Goal: Task Accomplishment & Management: Manage account settings

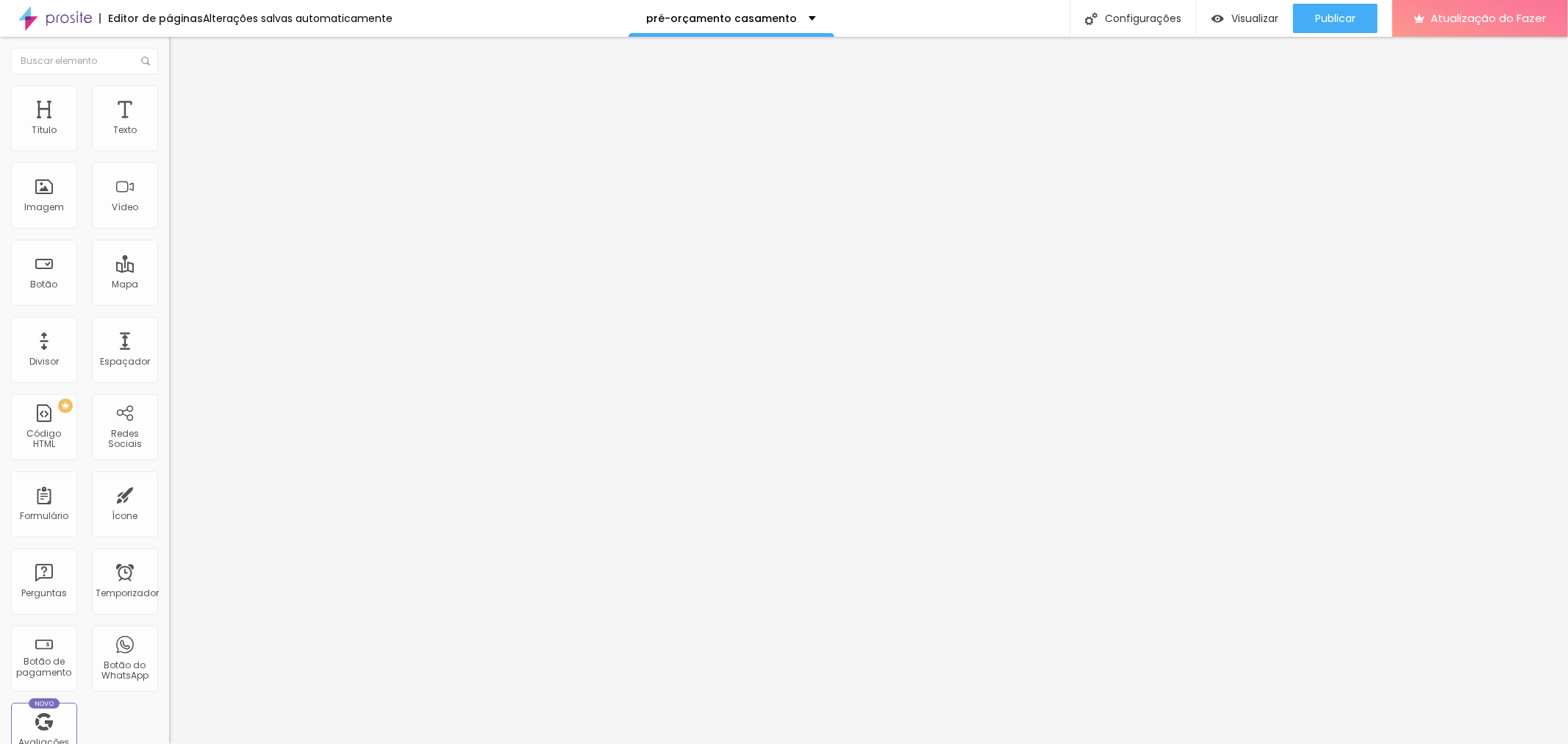
click at [169, 301] on input "https://orcamento.ivanlopesfotografia.com.br/casamento2026" at bounding box center [257, 296] width 176 height 15
paste input "text"
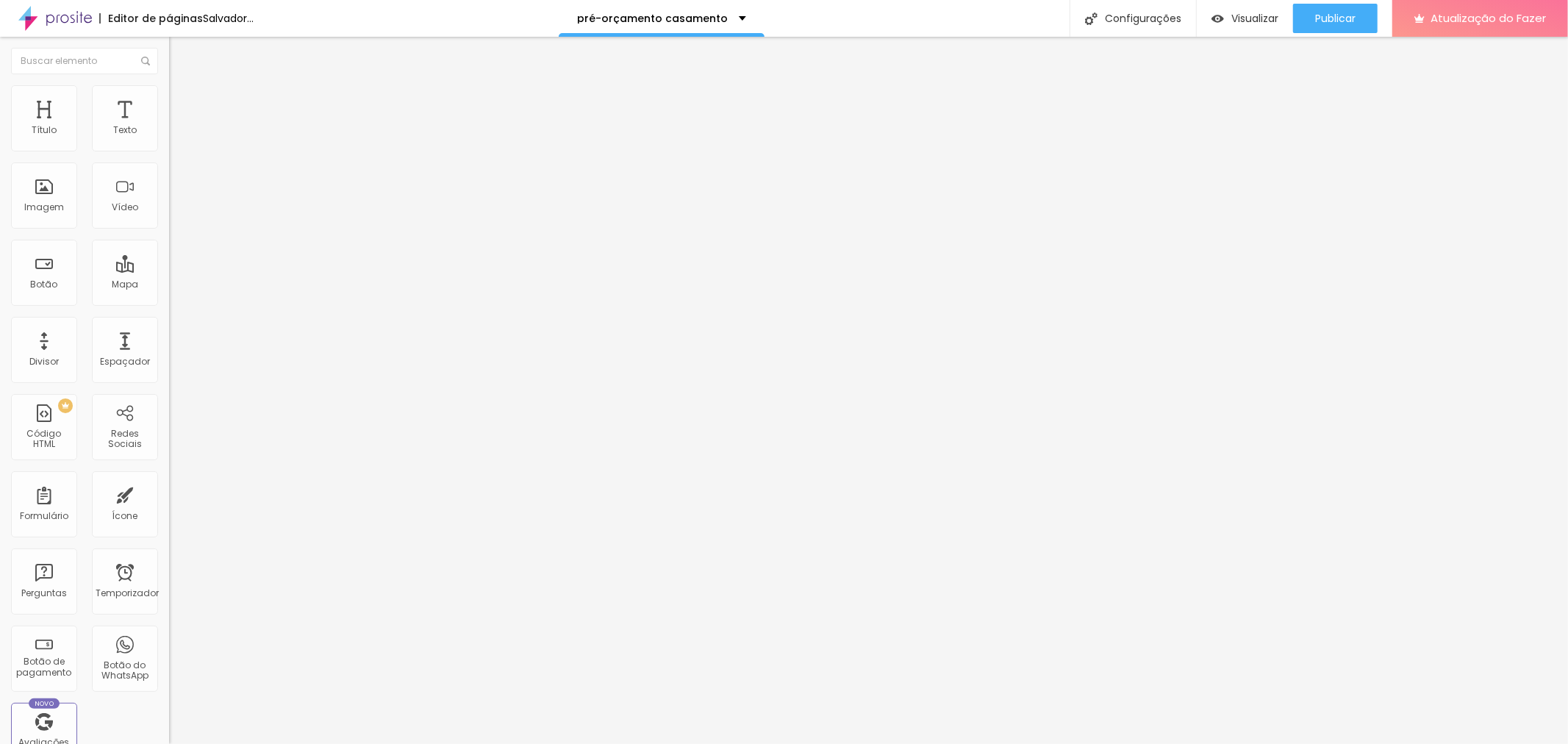
type input "https://orcamento.ivanlopesfotografia.com.br/casamento2026"
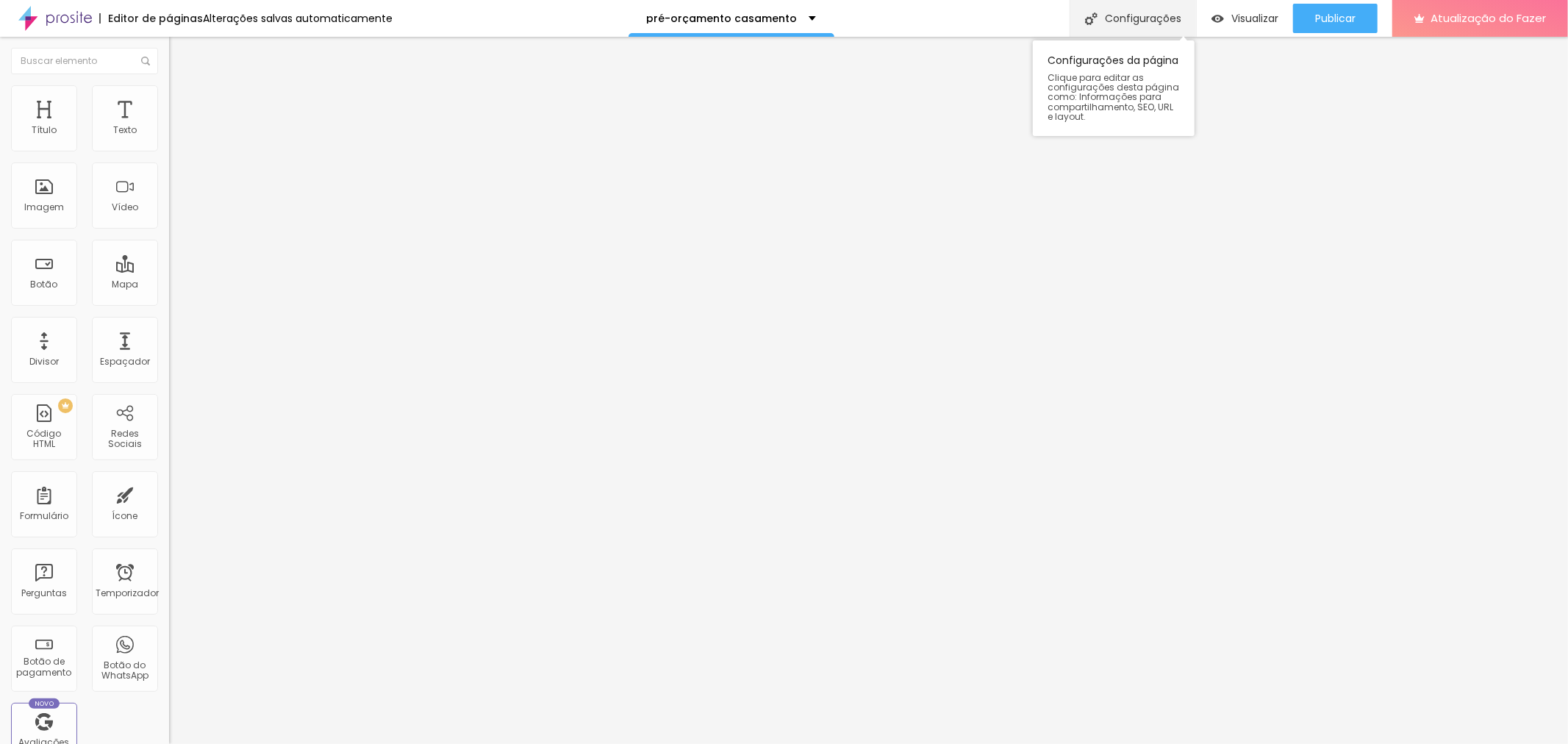
scroll to position [0, 0]
click at [1132, 17] on font "Configurações" at bounding box center [1143, 18] width 76 height 15
drag, startPoint x: 678, startPoint y: 274, endPoint x: 653, endPoint y: 275, distance: 25.0
type input "/orcamento-casamento"
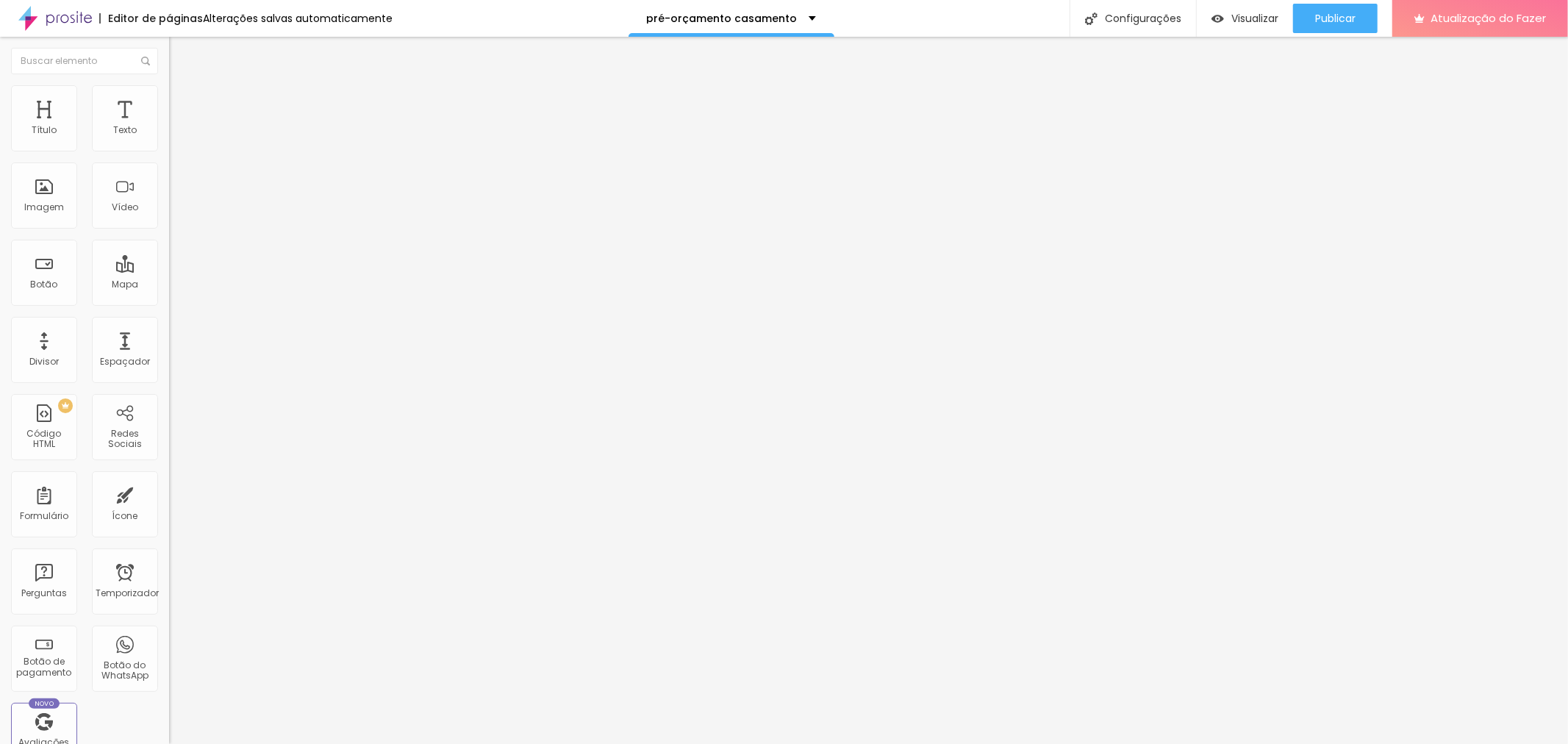
drag, startPoint x: 732, startPoint y: 548, endPoint x: 630, endPoint y: 472, distance: 127.2
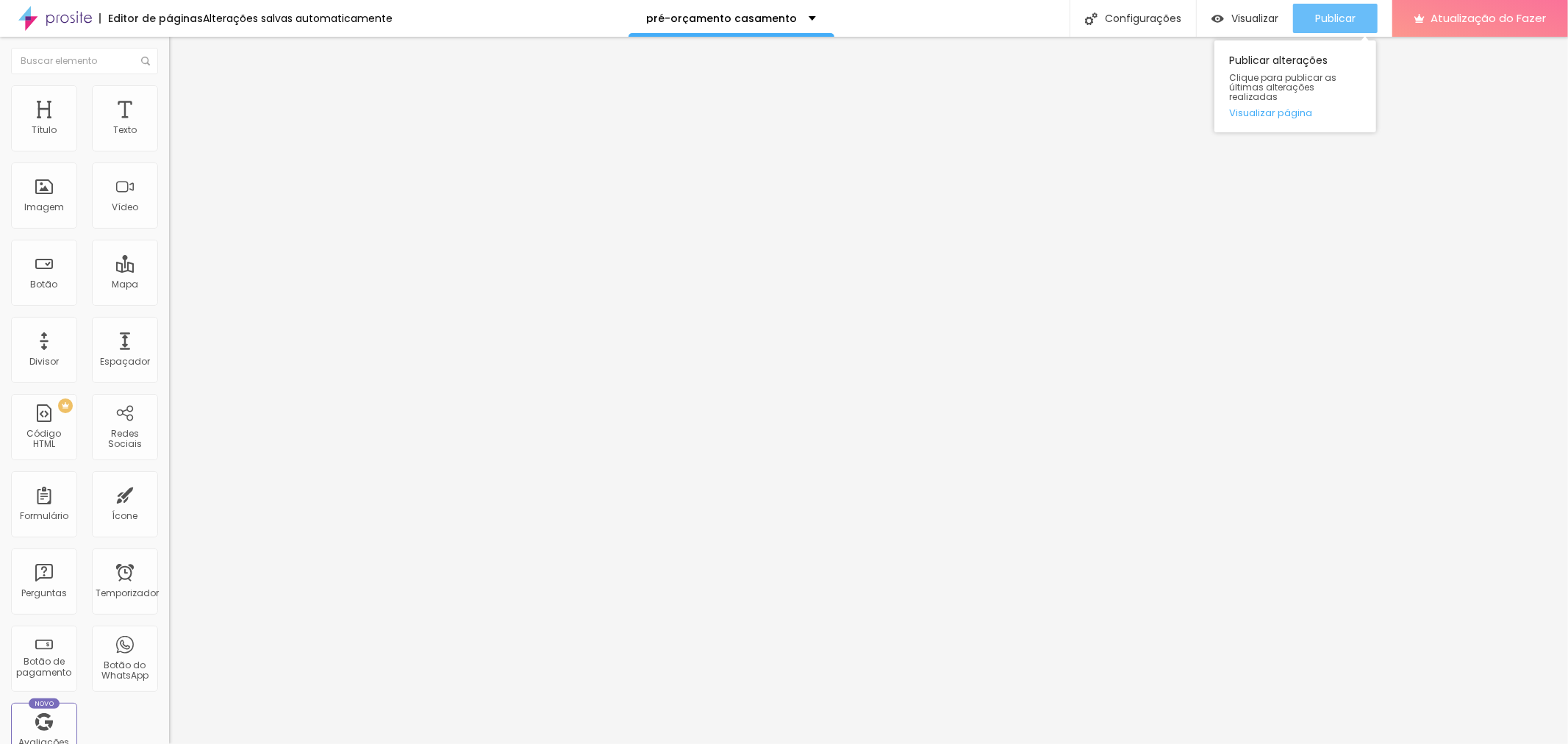
click at [1353, 17] on font "Publicar" at bounding box center [1335, 18] width 41 height 15
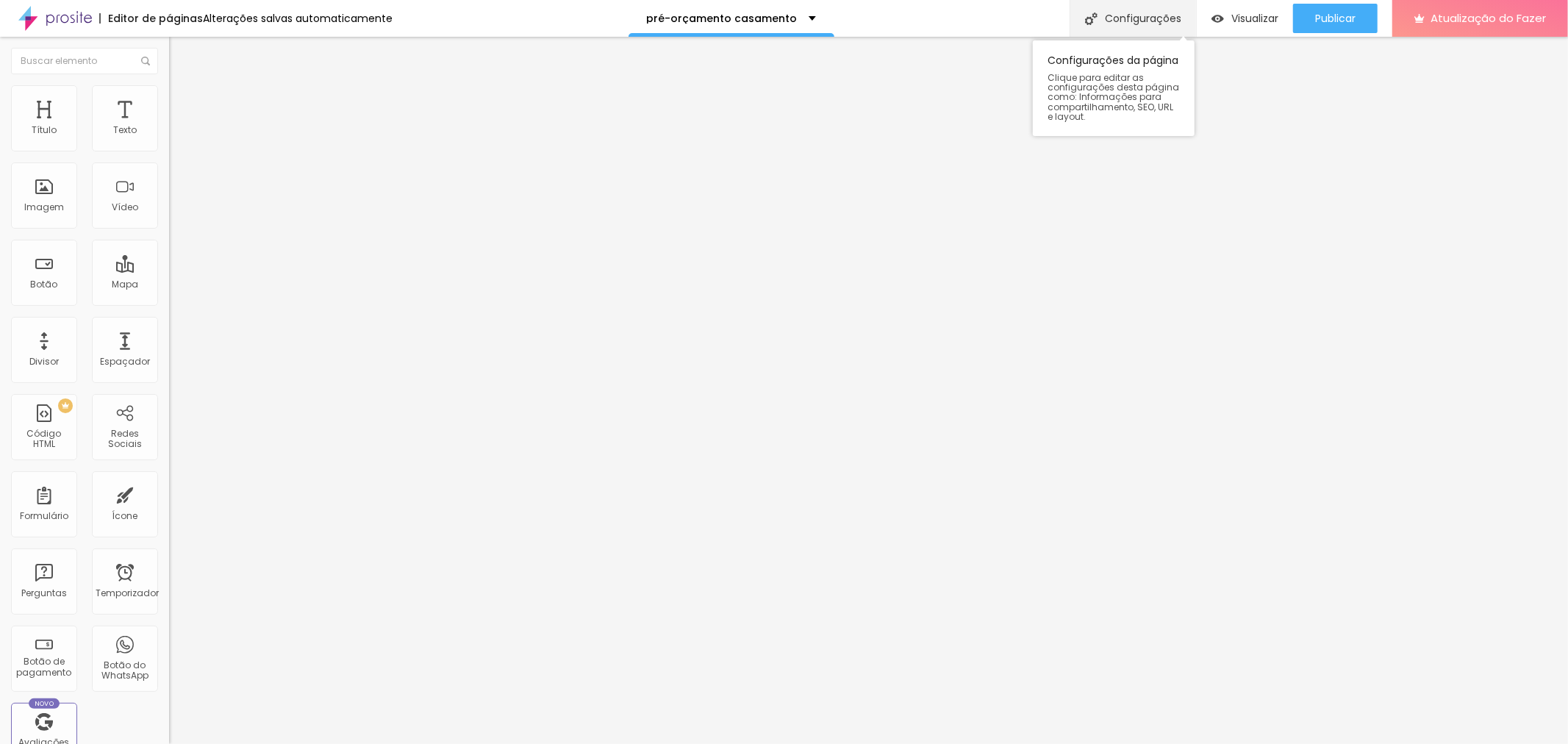
click at [1134, 17] on font "Configurações" at bounding box center [1143, 18] width 76 height 15
drag, startPoint x: 670, startPoint y: 207, endPoint x: 630, endPoint y: 208, distance: 40.0
type input "orçamento casamento"
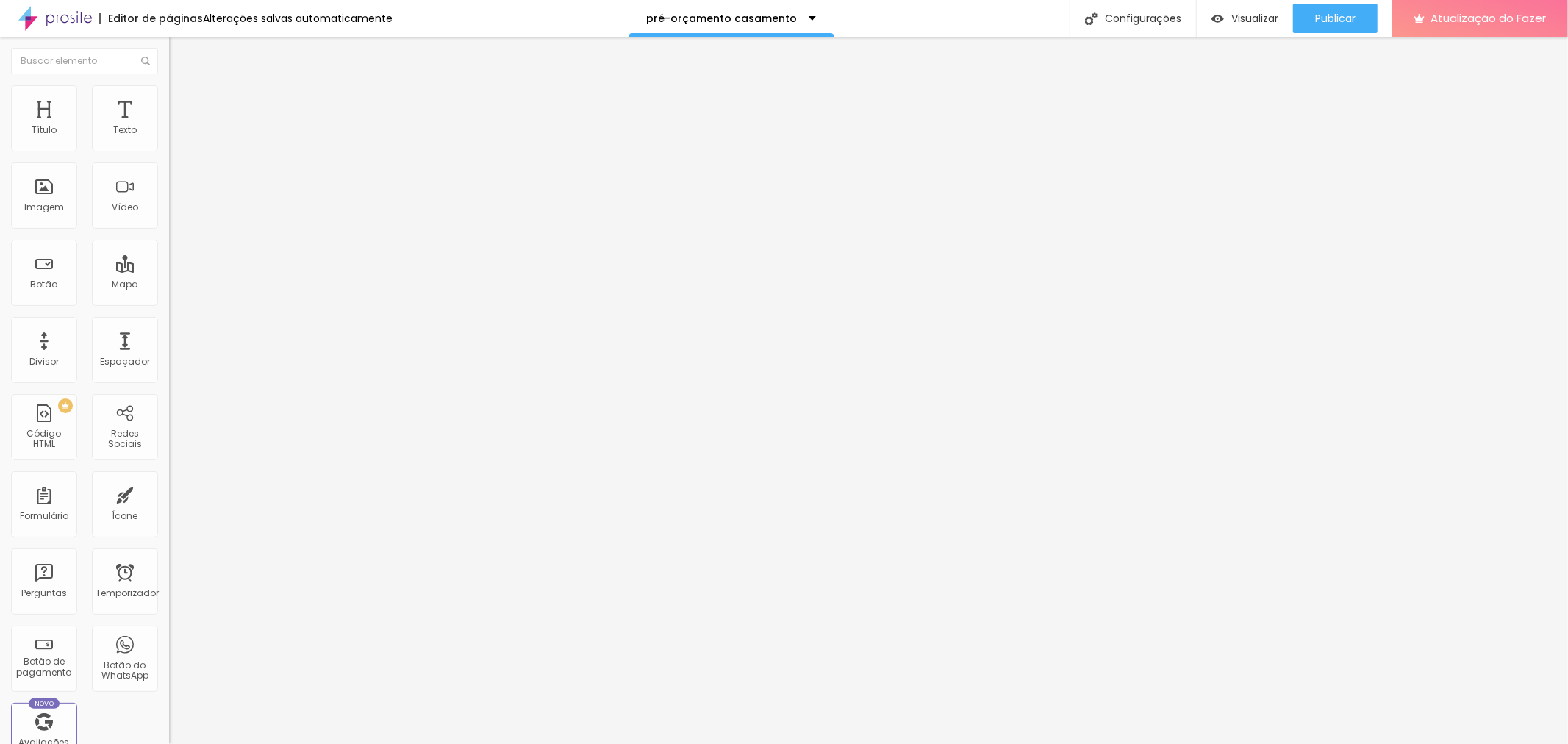
drag, startPoint x: 932, startPoint y: 300, endPoint x: 839, endPoint y: 305, distance: 93.1
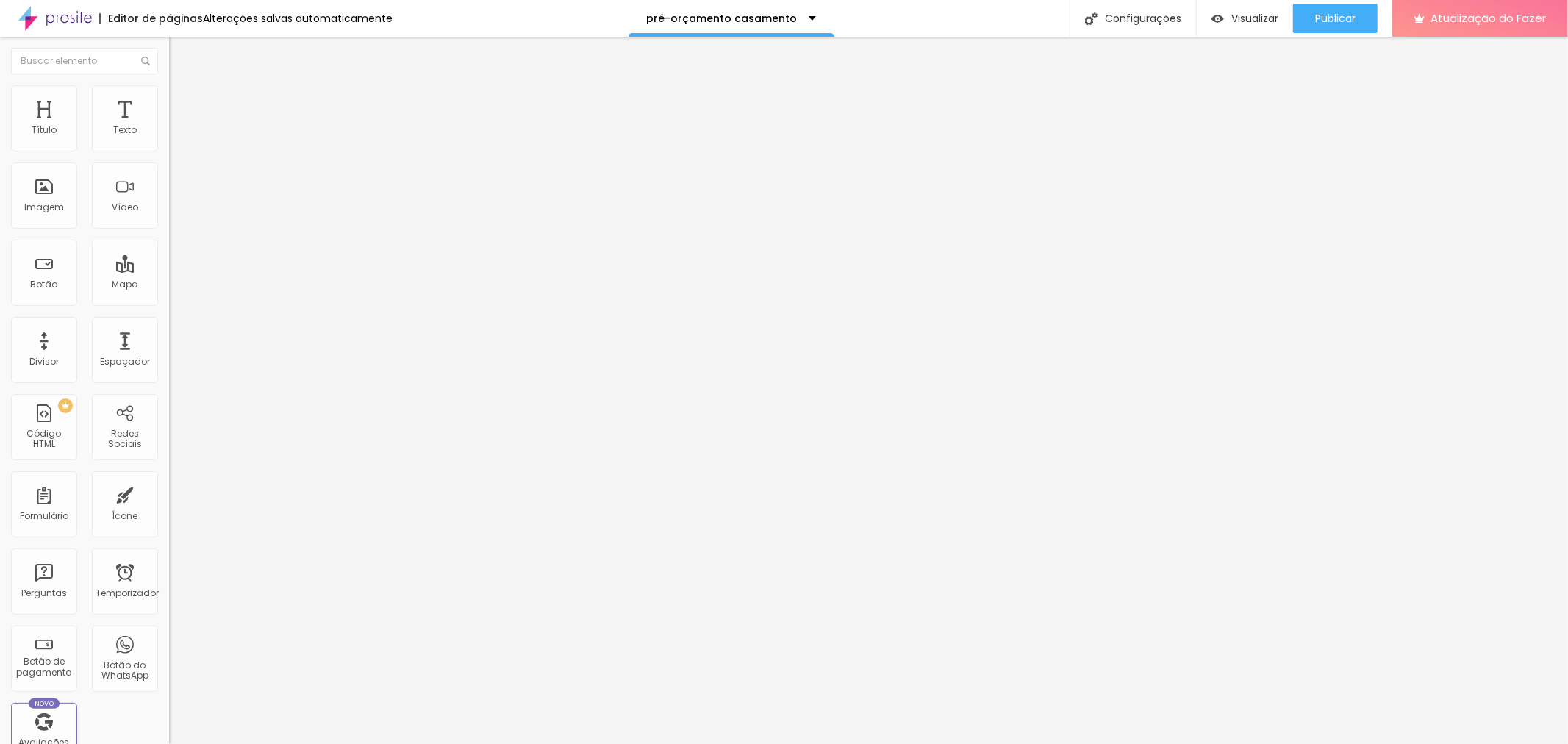
click at [1335, 19] on font "Publicar" at bounding box center [1335, 18] width 41 height 15
click at [169, 303] on input "https://orcamento.ivanlopesfotografia.com.br/casamento2026" at bounding box center [257, 296] width 176 height 15
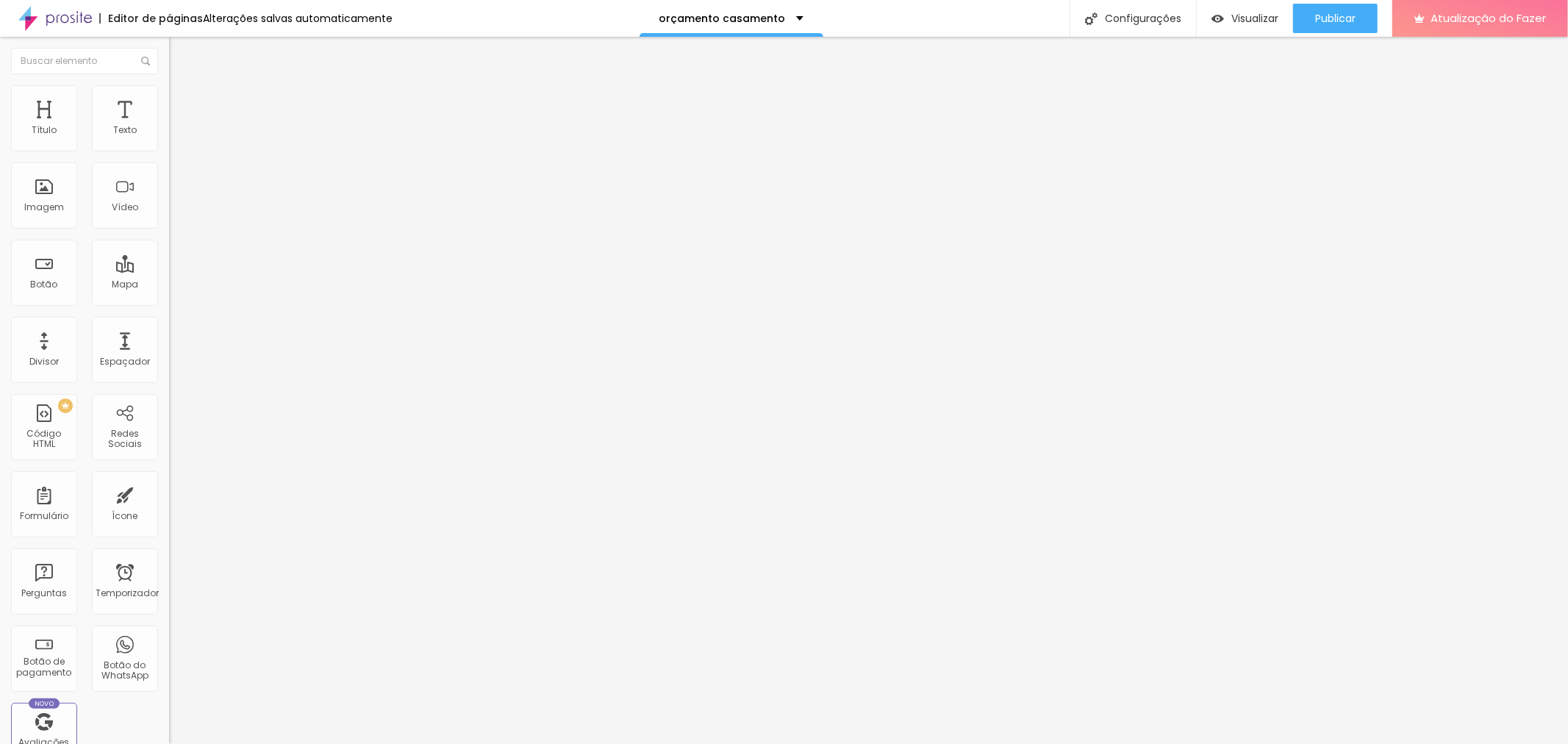
click at [169, 303] on input "https://orcamento.ivanlopesfotografia.com.br/casamento2026" at bounding box center [257, 296] width 176 height 15
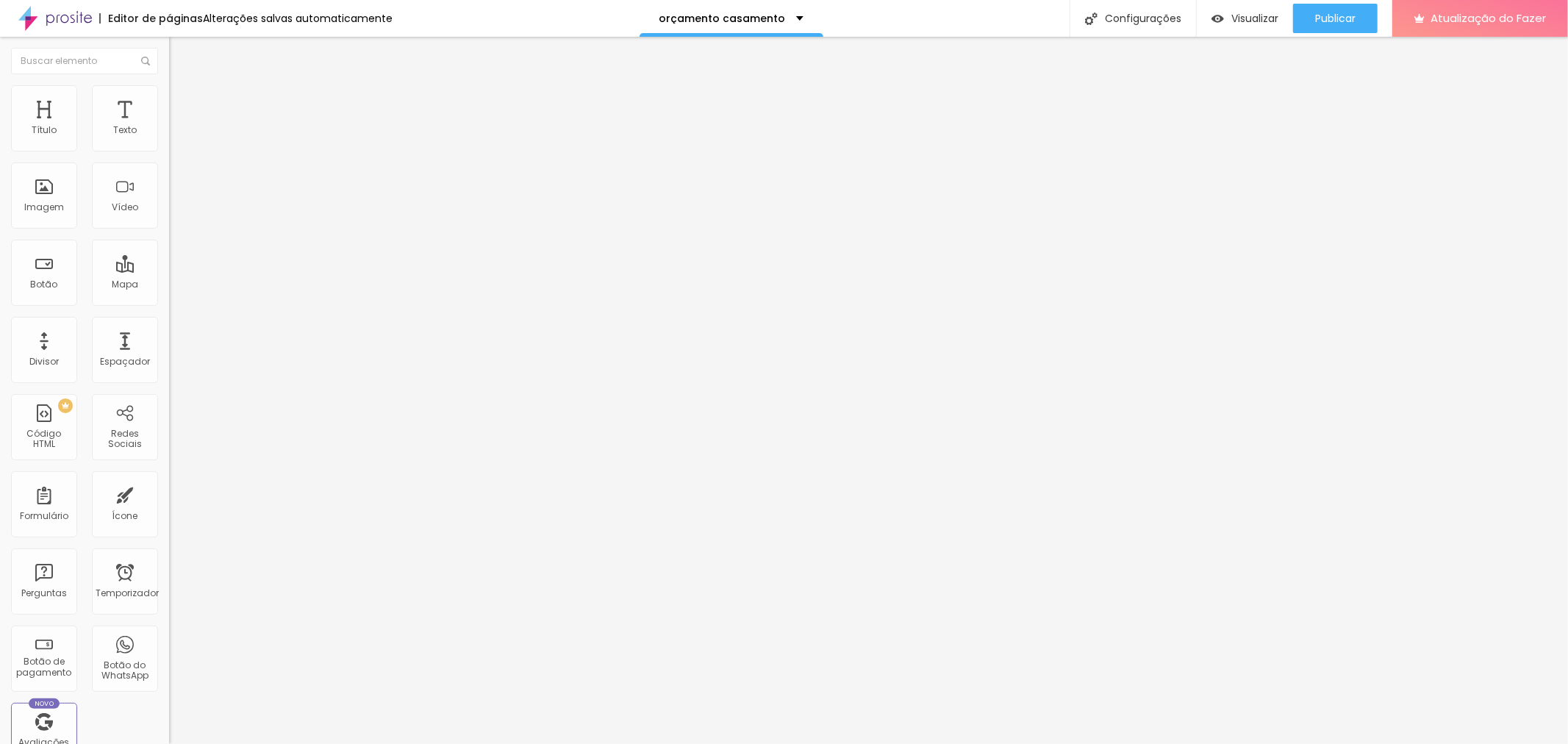
paste input "text"
click at [169, 303] on input "https://orcamento.ivanlopesfotografia.com.br/casamento" at bounding box center [257, 296] width 176 height 15
type input "https://orcamento.ivanlopesfotografia.com.br/casamento"
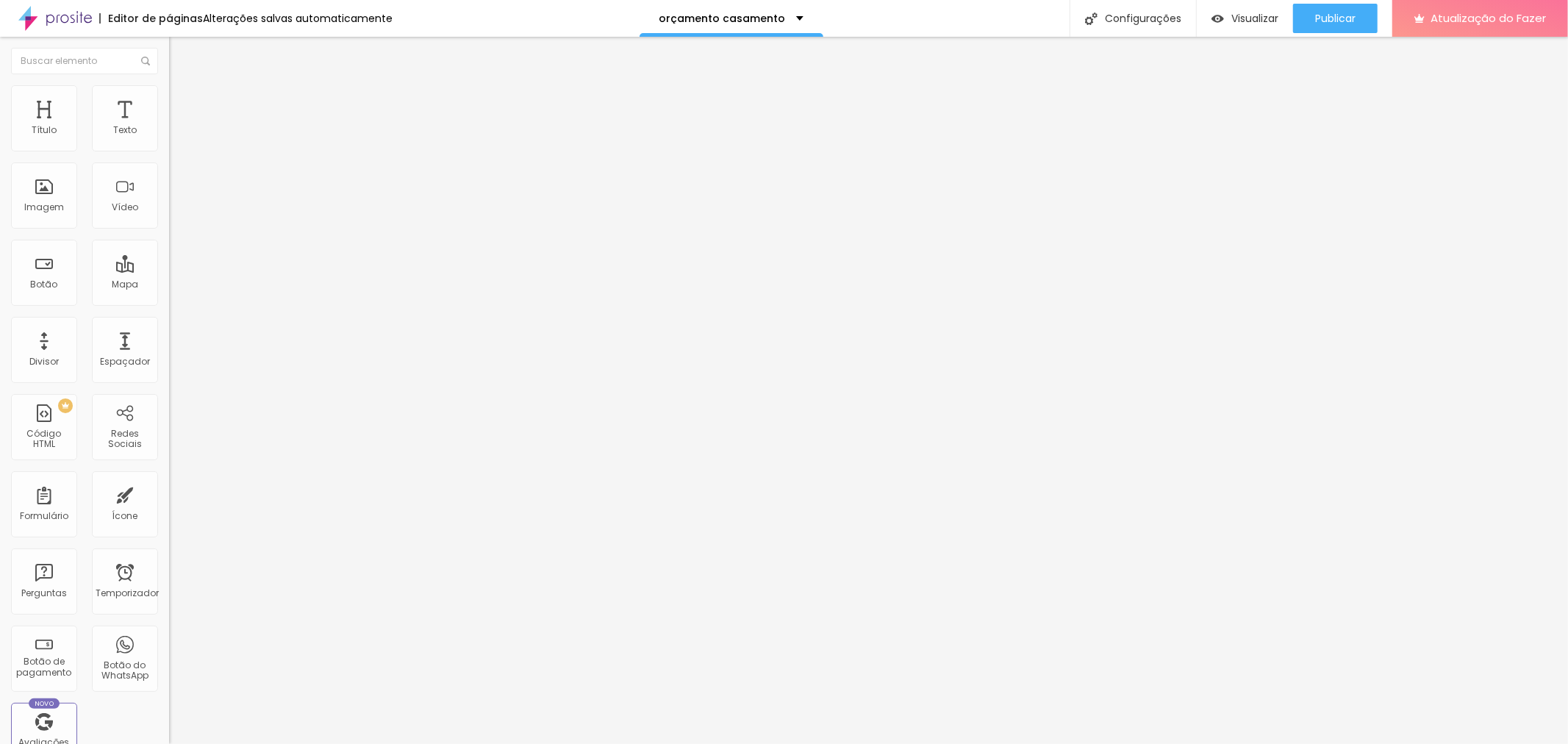
scroll to position [0, 0]
click at [169, 296] on input "https://orcamento.ivanlopesfotografia.com.br/casamento" at bounding box center [257, 296] width 176 height 15
click at [1343, 15] on font "Publicar" at bounding box center [1335, 18] width 41 height 15
